Goal: Register for event/course

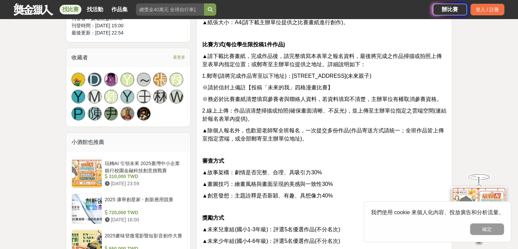
scroll to position [439, 0]
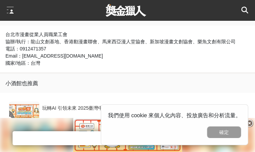
scroll to position [775, 0]
